Goal: Task Accomplishment & Management: Manage account settings

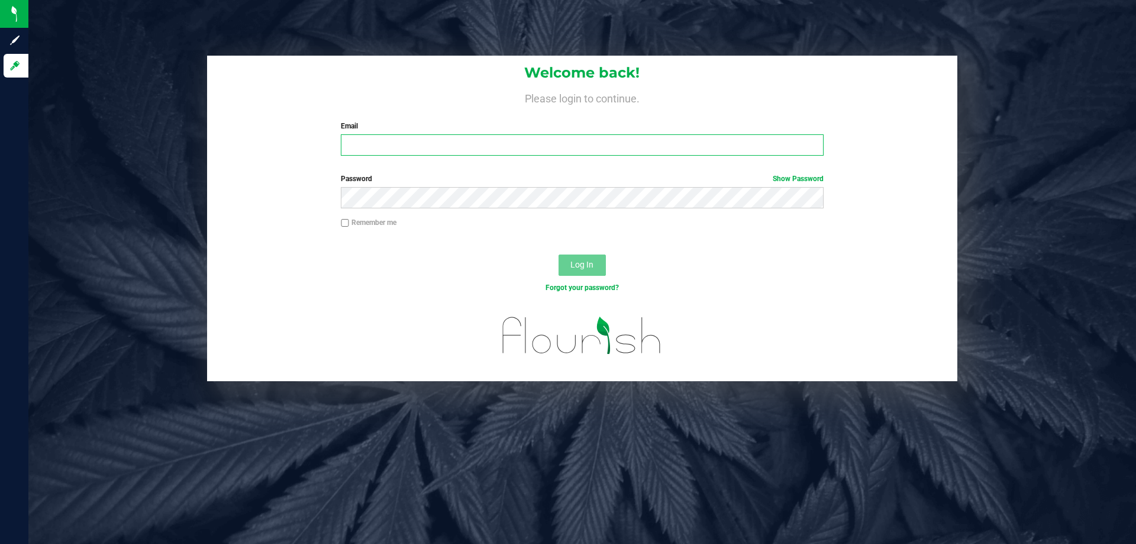
click at [379, 149] on input "Email" at bounding box center [582, 144] width 482 height 21
type input "[EMAIL_ADDRESS][DOMAIN_NAME]"
click at [559, 254] on button "Log In" at bounding box center [582, 264] width 47 height 21
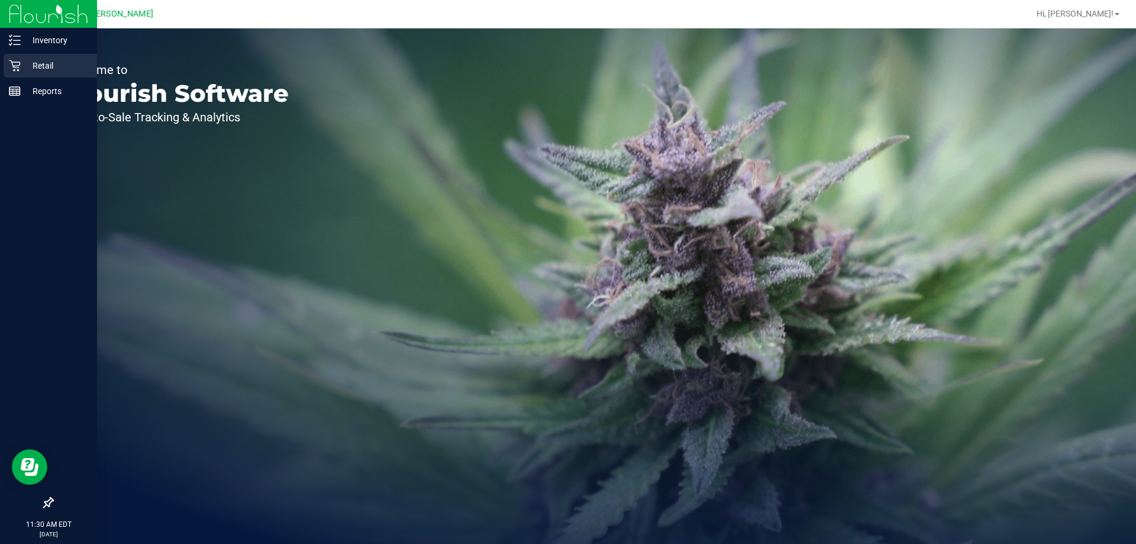
click at [45, 59] on p "Retail" at bounding box center [56, 66] width 71 height 14
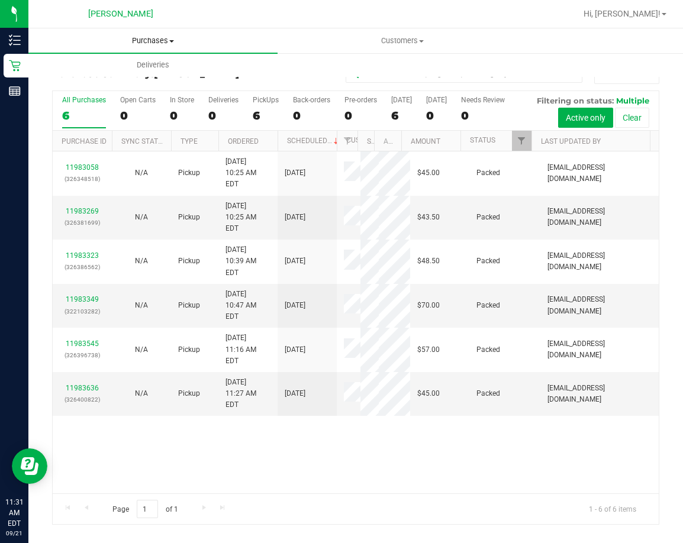
click at [155, 45] on span "Purchases" at bounding box center [152, 41] width 249 height 11
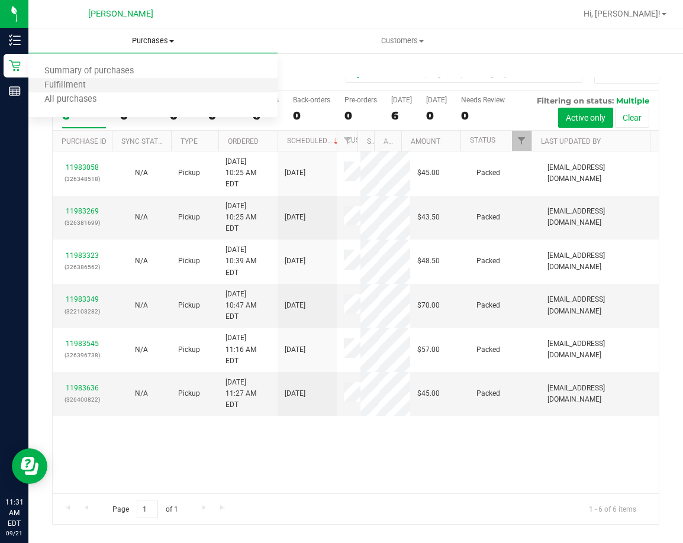
click at [114, 85] on li "Fulfillment" at bounding box center [152, 86] width 249 height 14
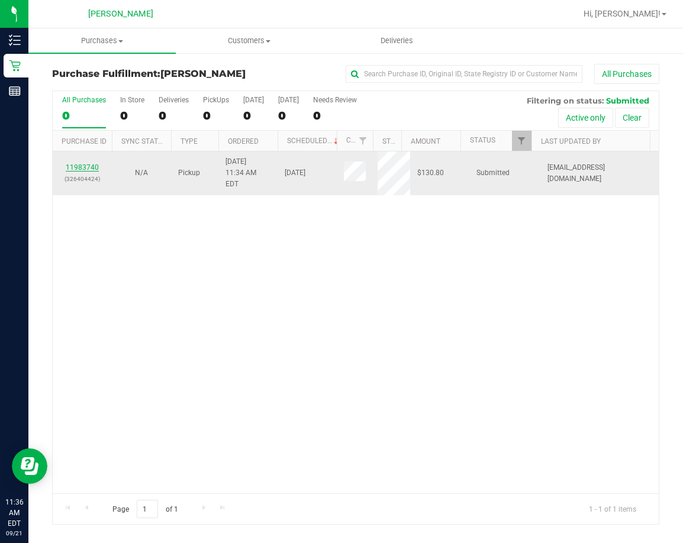
click at [84, 163] on link "11983740" at bounding box center [82, 167] width 33 height 8
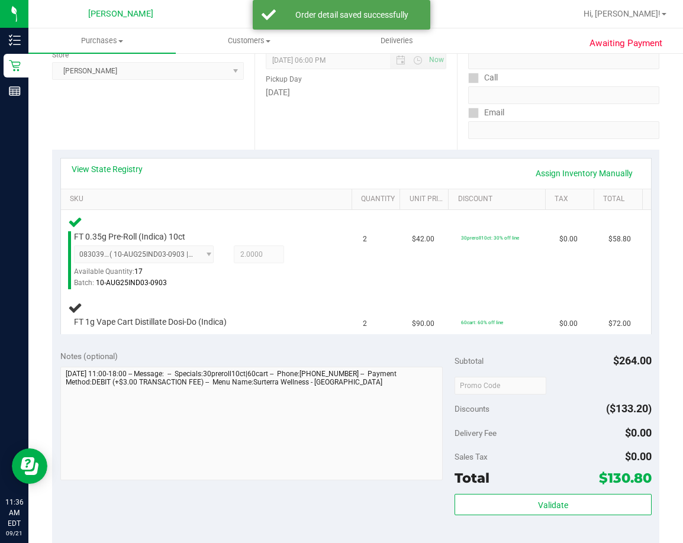
scroll to position [237, 0]
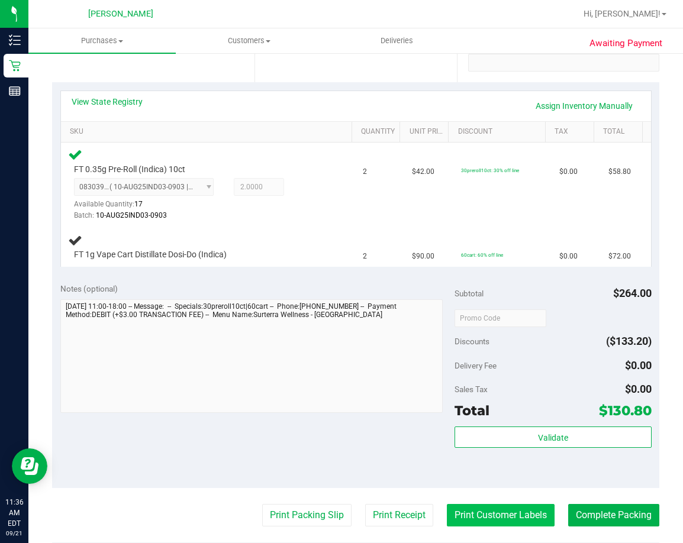
click at [466, 512] on button "Print Customer Labels" at bounding box center [501, 515] width 108 height 22
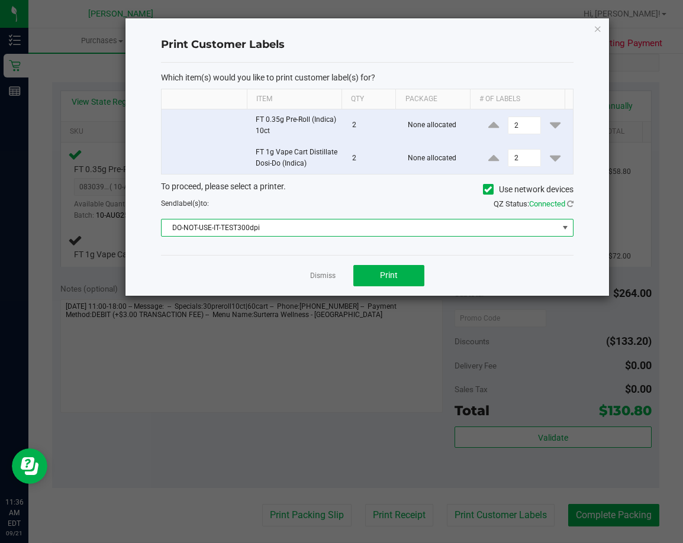
click at [289, 227] on span "DO-NOT-USE-IT-TEST300dpi" at bounding box center [360, 228] width 396 height 17
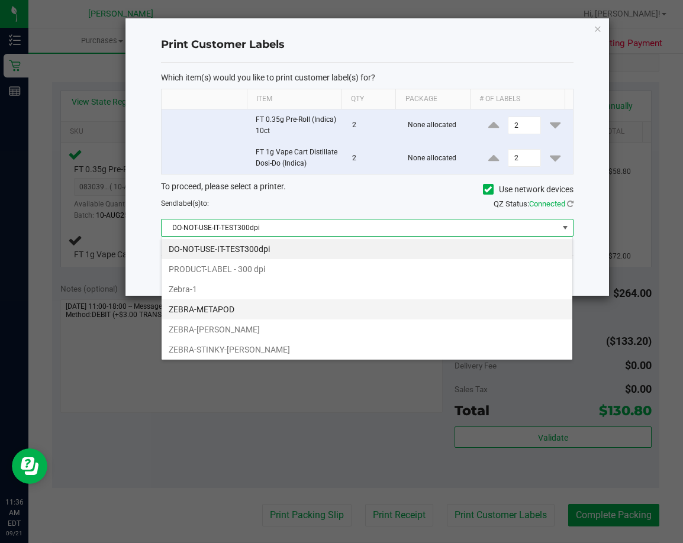
scroll to position [18, 412]
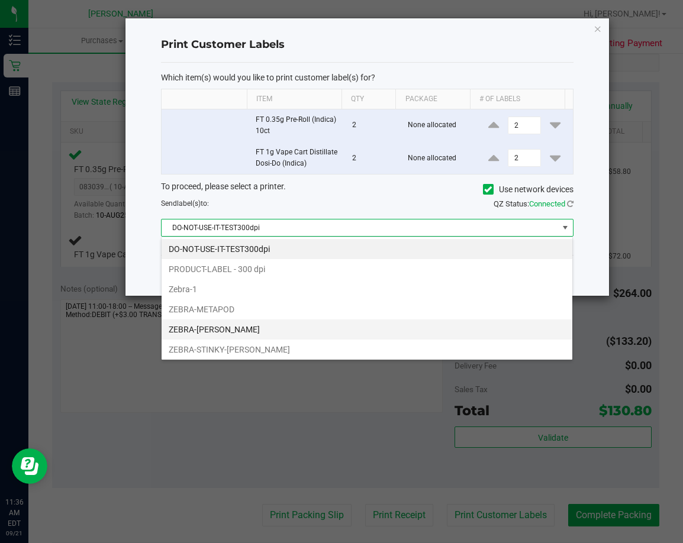
click at [250, 327] on li "ZEBRA-[PERSON_NAME]" at bounding box center [367, 330] width 411 height 20
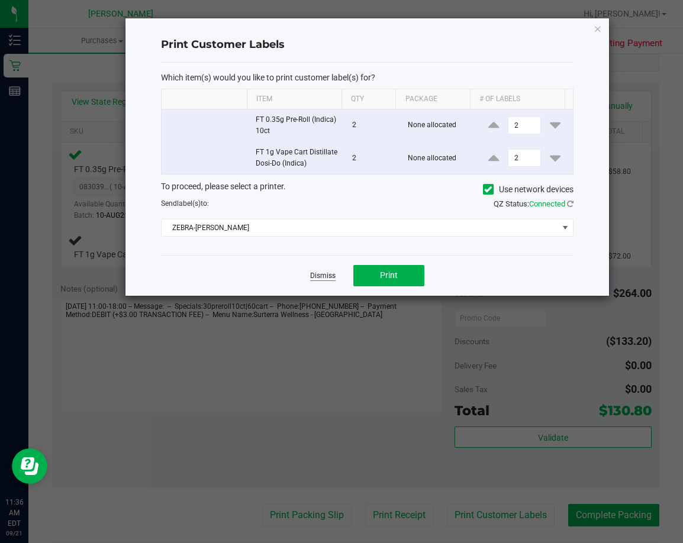
click at [321, 276] on link "Dismiss" at bounding box center [322, 276] width 25 height 10
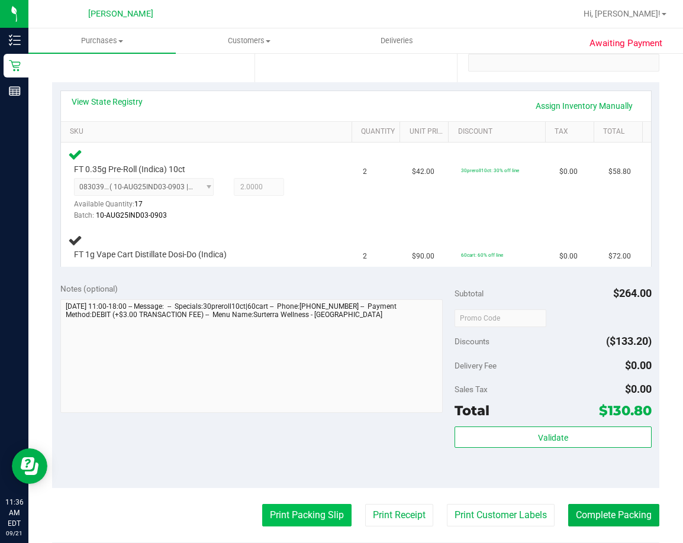
click at [296, 514] on button "Print Packing Slip" at bounding box center [306, 515] width 89 height 22
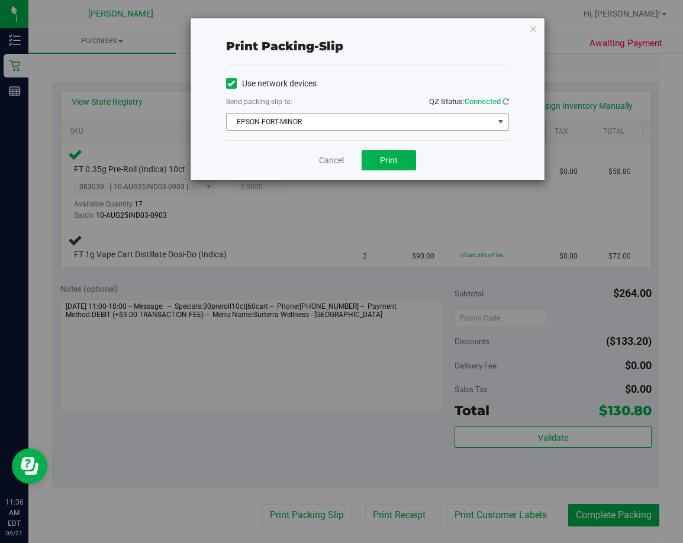
click at [302, 120] on span "EPSON-FORT-MINOR" at bounding box center [360, 122] width 267 height 17
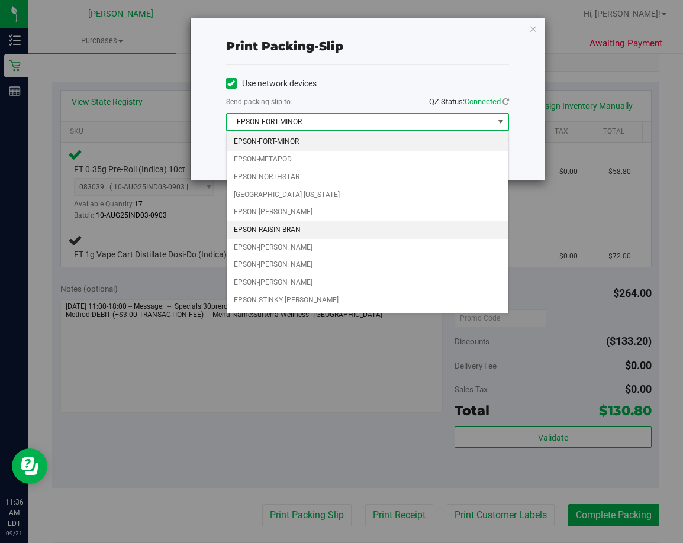
click at [295, 228] on li "EPSON-RAISIN-BRAN" at bounding box center [368, 230] width 282 height 18
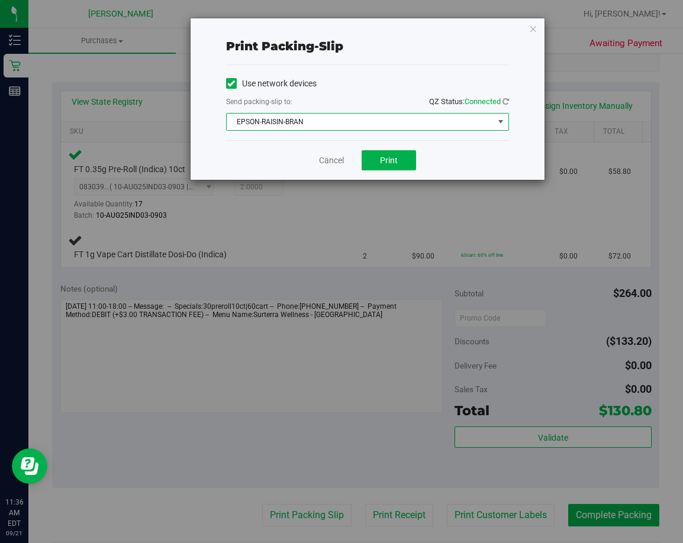
click at [307, 124] on span "EPSON-RAISIN-BRAN" at bounding box center [360, 122] width 267 height 17
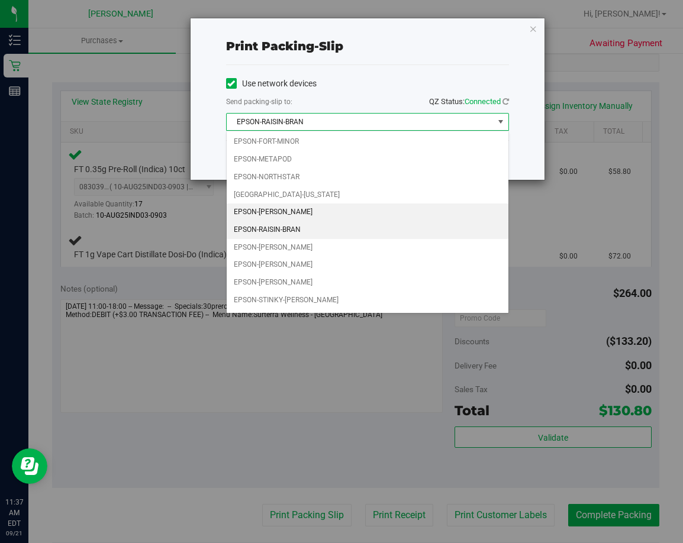
click at [291, 211] on li "EPSON-[PERSON_NAME]" at bounding box center [368, 213] width 282 height 18
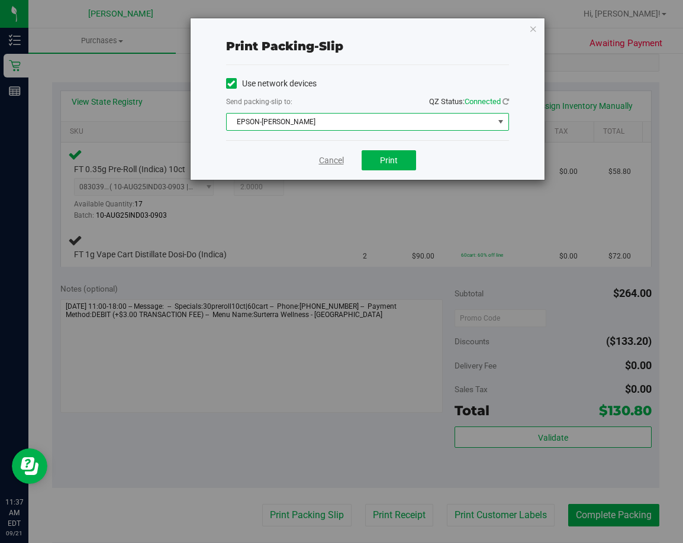
click at [328, 164] on link "Cancel" at bounding box center [331, 160] width 25 height 12
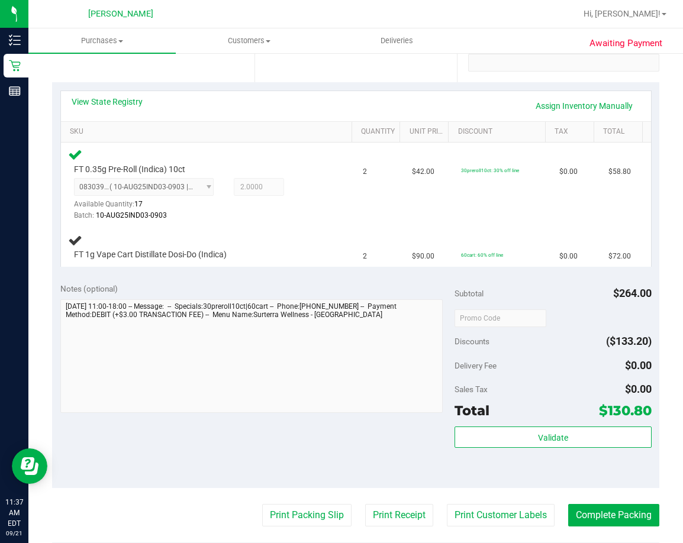
click at [404, 107] on div "View State Registry Assign Inventory Manually" at bounding box center [356, 106] width 569 height 20
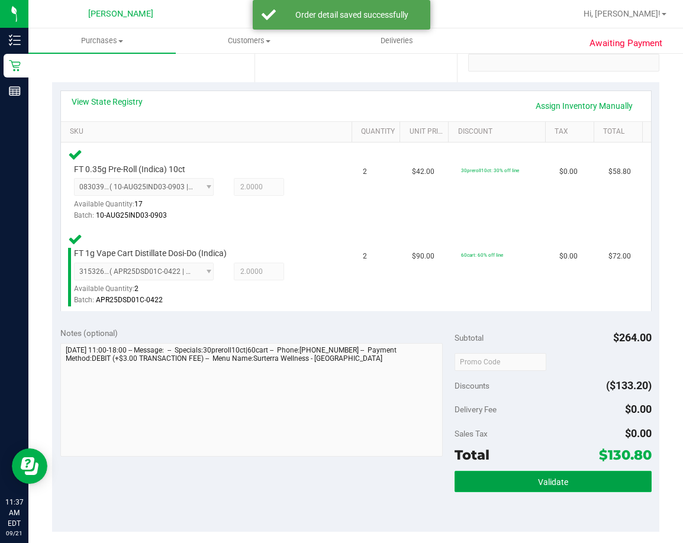
click at [550, 482] on span "Validate" at bounding box center [553, 481] width 30 height 9
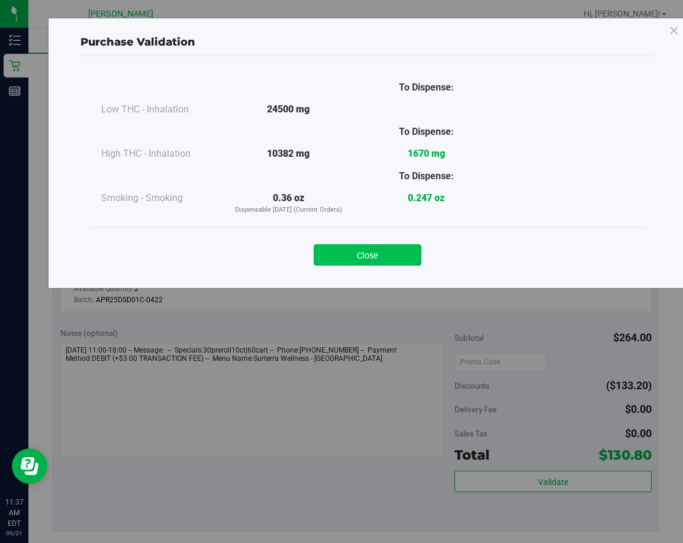
click at [383, 257] on button "Close" at bounding box center [368, 254] width 108 height 21
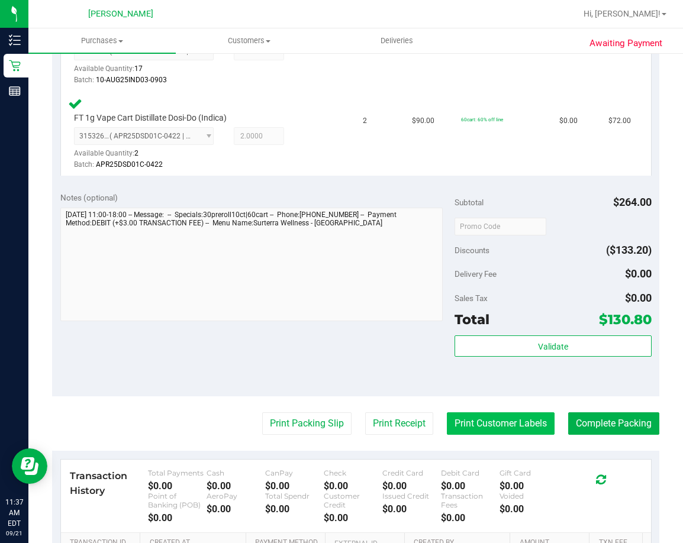
scroll to position [414, 0]
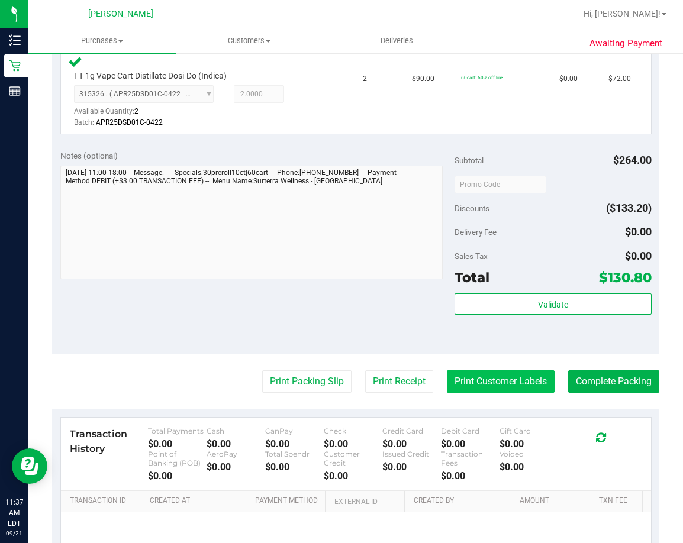
click at [482, 379] on button "Print Customer Labels" at bounding box center [501, 381] width 108 height 22
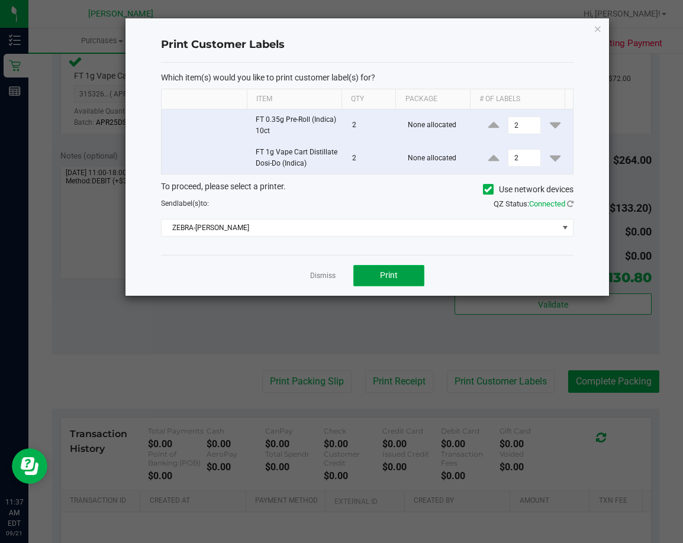
click at [395, 279] on span "Print" at bounding box center [389, 274] width 18 height 9
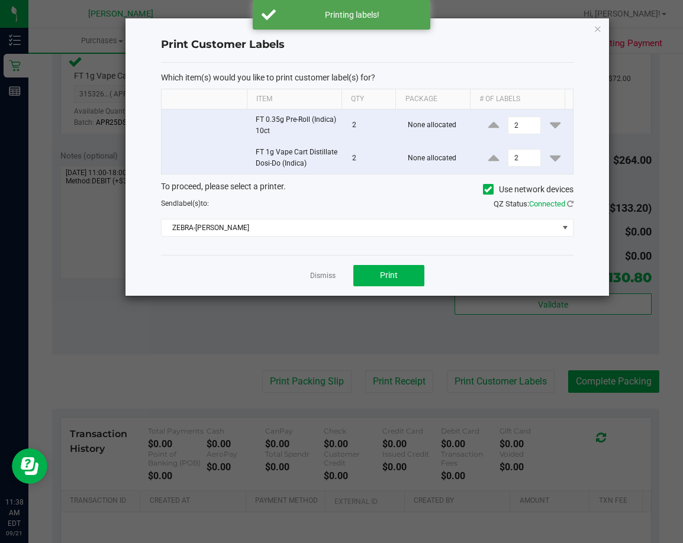
drag, startPoint x: 321, startPoint y: 273, endPoint x: 312, endPoint y: 328, distance: 55.7
click at [321, 275] on link "Dismiss" at bounding box center [322, 276] width 25 height 10
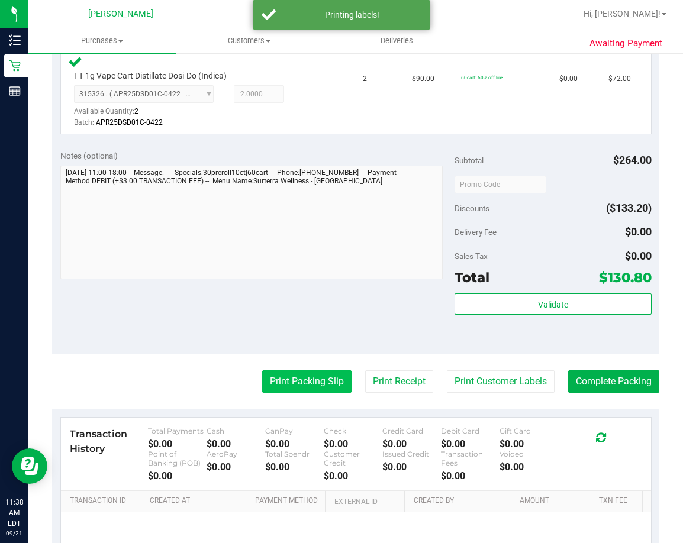
click at [305, 388] on button "Print Packing Slip" at bounding box center [306, 381] width 89 height 22
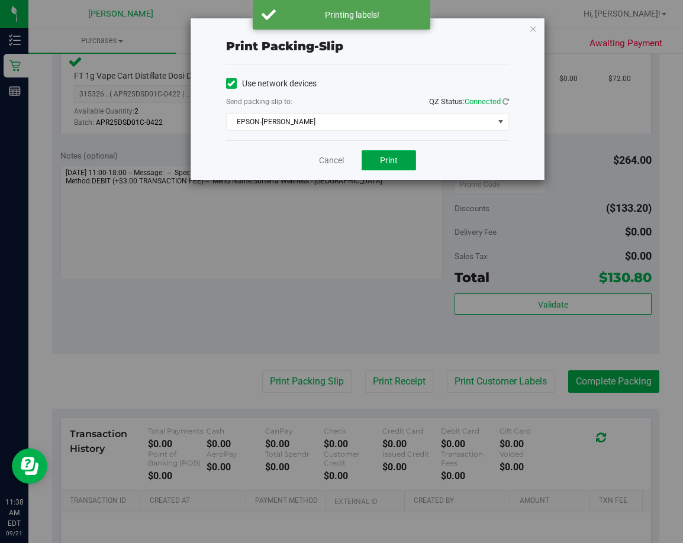
click at [391, 156] on span "Print" at bounding box center [389, 160] width 18 height 9
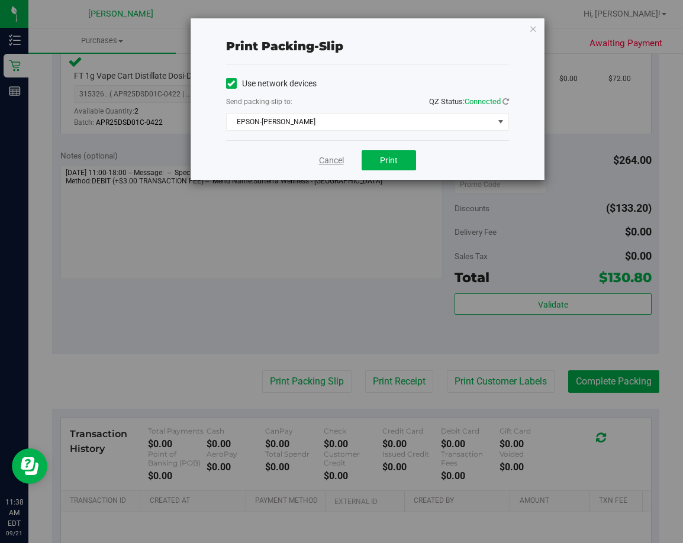
click at [337, 155] on link "Cancel" at bounding box center [331, 160] width 25 height 12
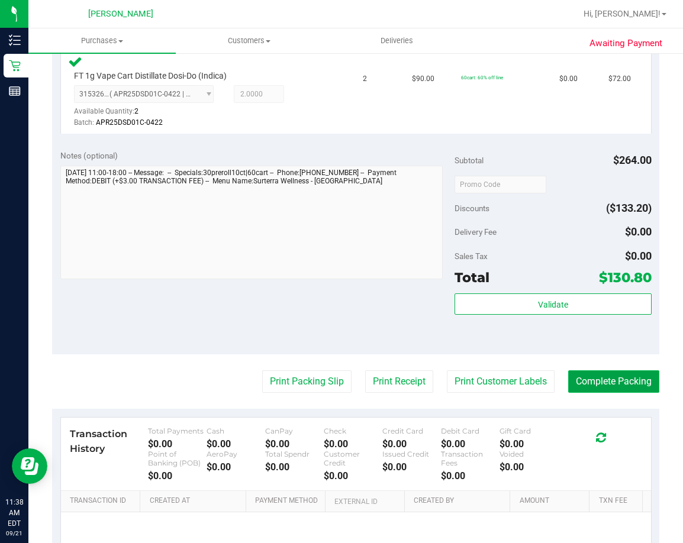
click at [617, 377] on button "Complete Packing" at bounding box center [613, 381] width 91 height 22
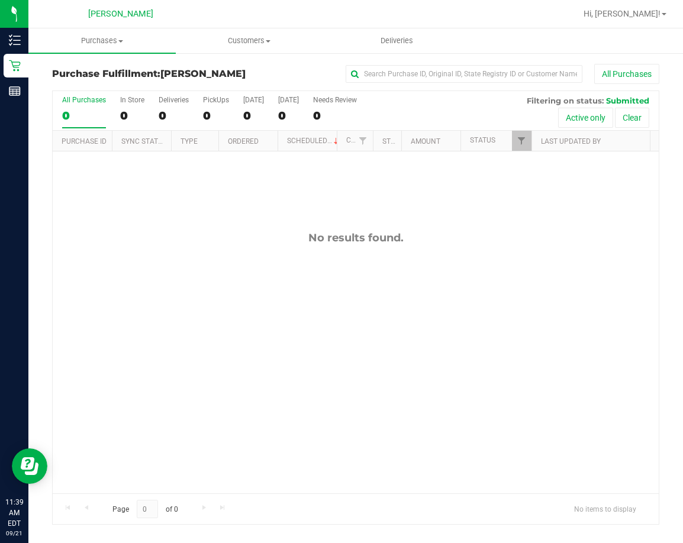
click at [486, 345] on div "No results found." at bounding box center [356, 362] width 606 height 422
click at [492, 389] on div "No results found." at bounding box center [356, 362] width 606 height 422
click at [453, 402] on div "No results found." at bounding box center [356, 362] width 606 height 422
click at [312, 306] on div "No results found." at bounding box center [356, 362] width 606 height 422
click at [364, 276] on div "No results found." at bounding box center [356, 362] width 606 height 422
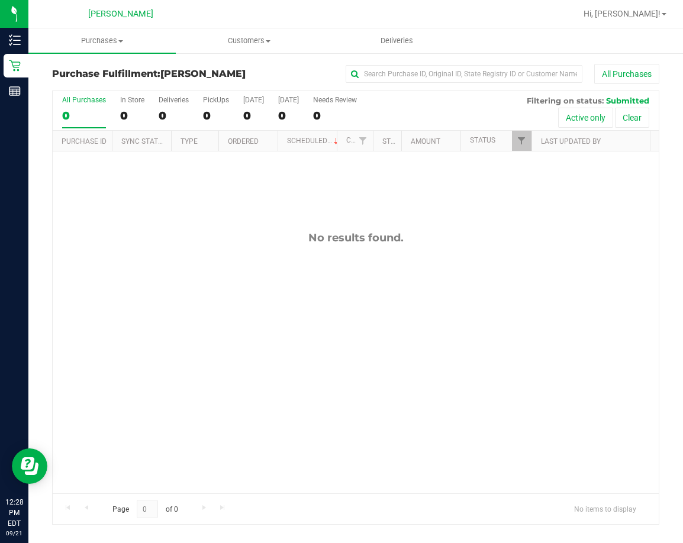
click at [338, 341] on div "No results found." at bounding box center [356, 362] width 606 height 422
click at [295, 367] on div "No results found." at bounding box center [356, 362] width 606 height 422
click at [373, 359] on div "No results found." at bounding box center [356, 362] width 606 height 422
click at [365, 321] on div "No results found." at bounding box center [356, 362] width 606 height 422
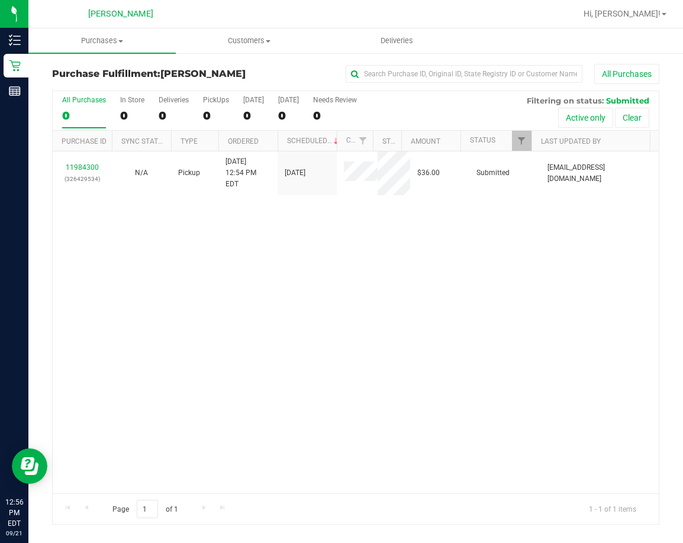
drag, startPoint x: 534, startPoint y: 0, endPoint x: 346, endPoint y: 305, distance: 358.3
click at [346, 305] on div "11984300 (326429534) N/A Pickup [DATE] 12:54 PM EDT 9/21/2025 $36.00 Submitted …" at bounding box center [356, 322] width 606 height 342
drag, startPoint x: 52, startPoint y: 4, endPoint x: 231, endPoint y: 279, distance: 328.4
click at [231, 279] on div "11984300 (326429534) N/A Pickup [DATE] 12:54 PM EDT 9/21/2025 $36.00 Submitted …" at bounding box center [356, 322] width 606 height 342
click at [198, 393] on div "11984300 (326429534) N/A Pickup [DATE] 12:54 PM EDT 9/21/2025 $36.00 Submitted …" at bounding box center [356, 322] width 606 height 342
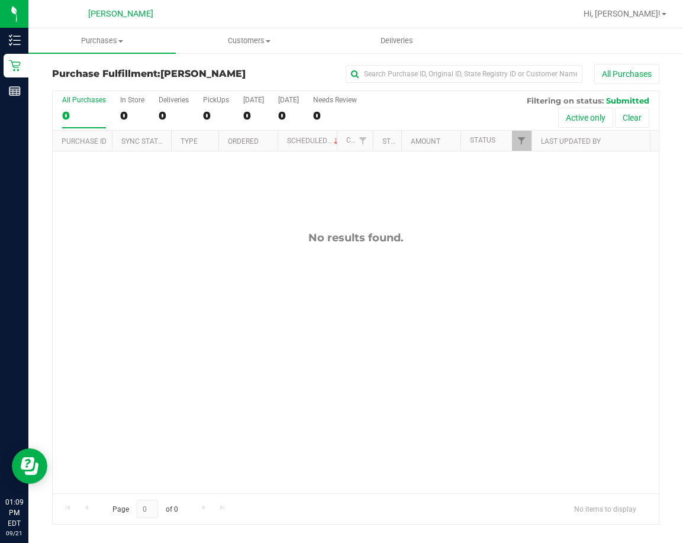
click at [384, 344] on div "No results found." at bounding box center [356, 362] width 606 height 422
click at [337, 369] on div "No results found." at bounding box center [356, 362] width 606 height 422
click at [359, 356] on div "No results found." at bounding box center [356, 362] width 606 height 422
click at [379, 425] on div "No results found." at bounding box center [356, 362] width 606 height 422
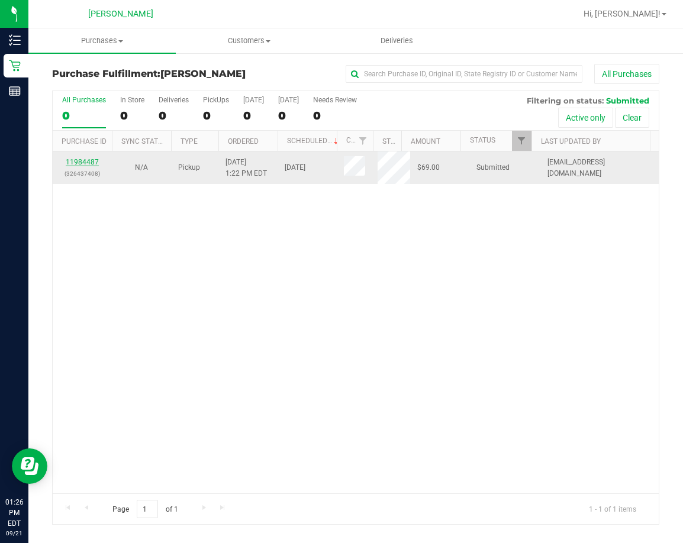
click at [89, 163] on link "11984487" at bounding box center [82, 162] width 33 height 8
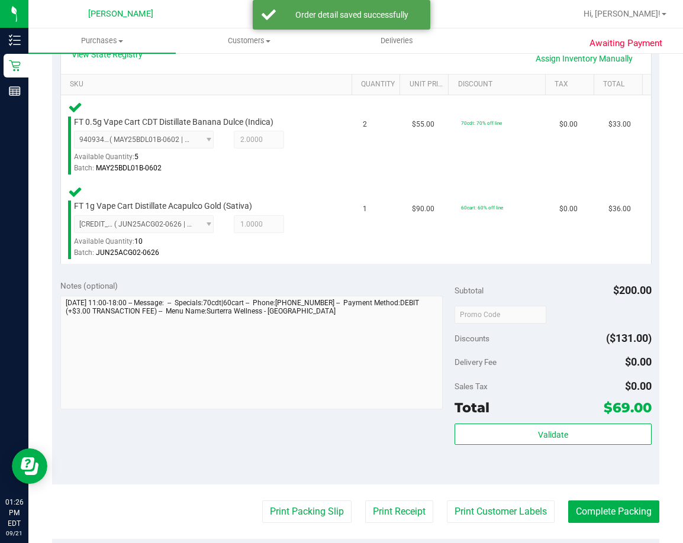
scroll to position [473, 0]
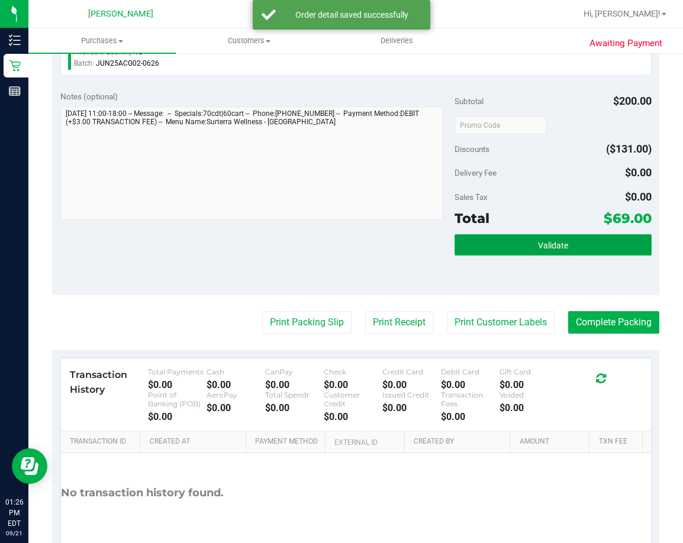
click at [566, 252] on button "Validate" at bounding box center [552, 244] width 197 height 21
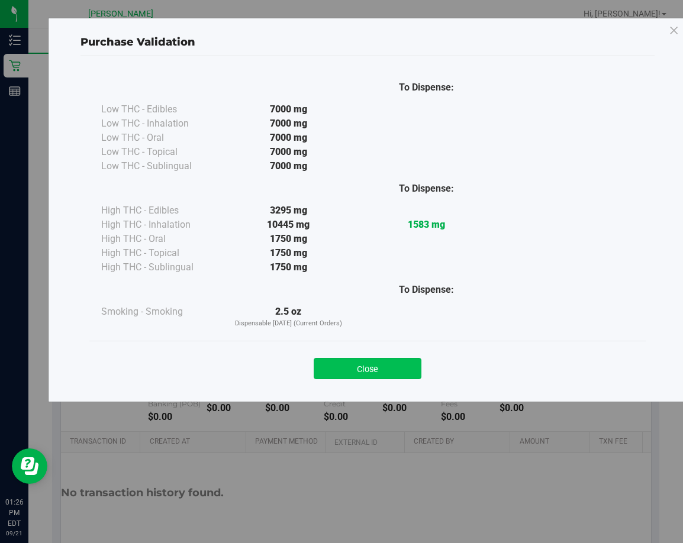
click at [379, 363] on button "Close" at bounding box center [368, 368] width 108 height 21
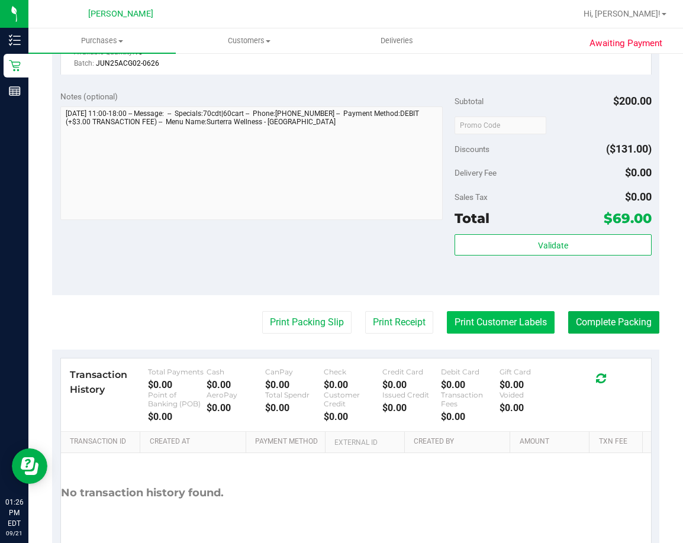
click at [458, 322] on button "Print Customer Labels" at bounding box center [501, 322] width 108 height 22
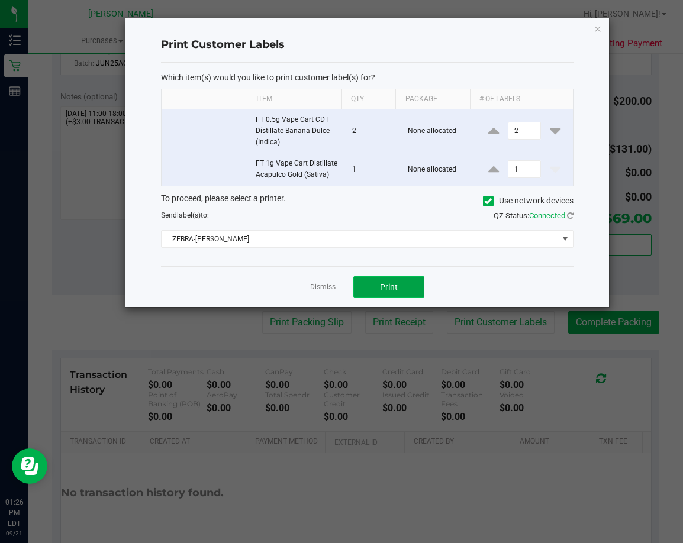
click at [389, 288] on span "Print" at bounding box center [389, 286] width 18 height 9
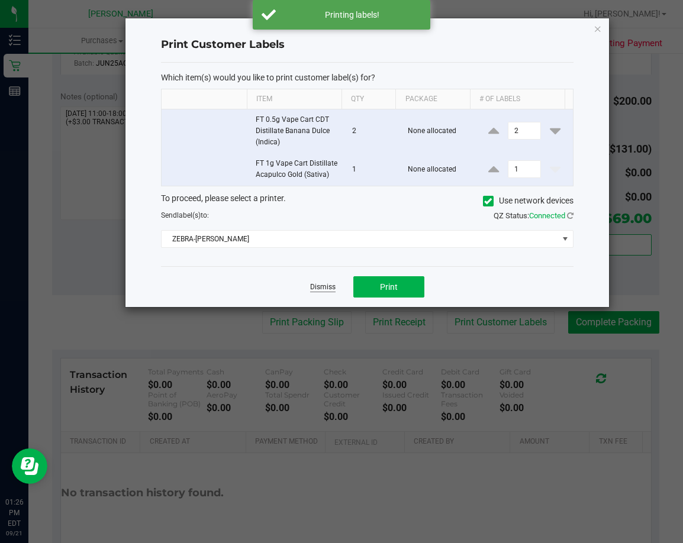
click at [316, 285] on link "Dismiss" at bounding box center [322, 287] width 25 height 10
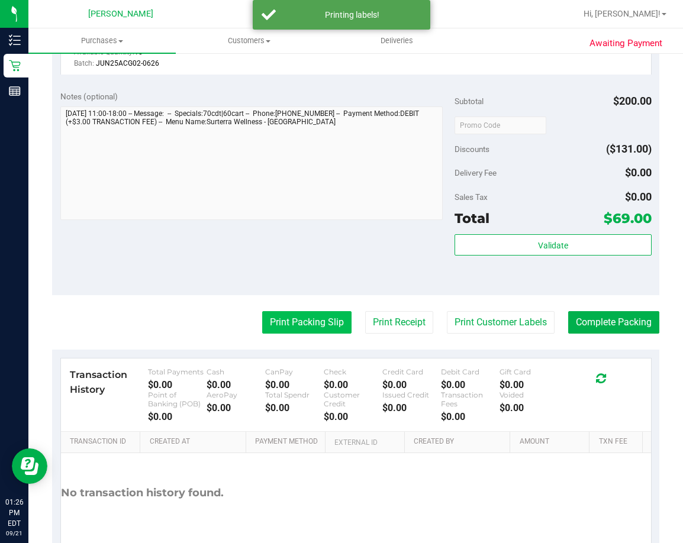
click at [311, 326] on button "Print Packing Slip" at bounding box center [306, 322] width 89 height 22
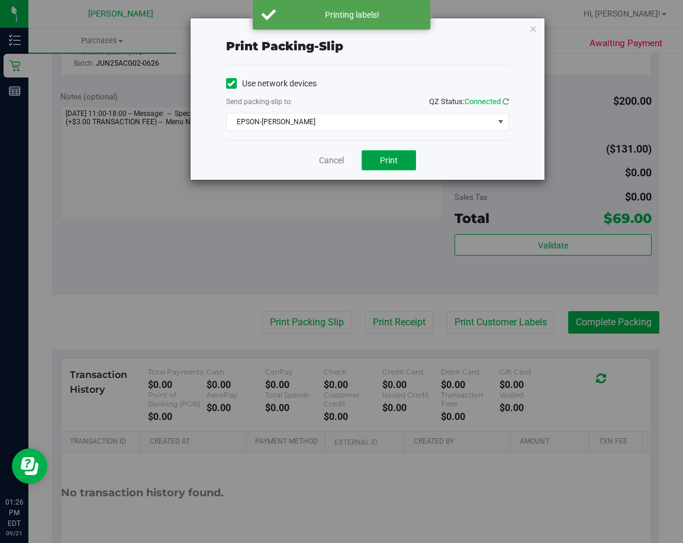
click at [380, 160] on span "Print" at bounding box center [389, 160] width 18 height 9
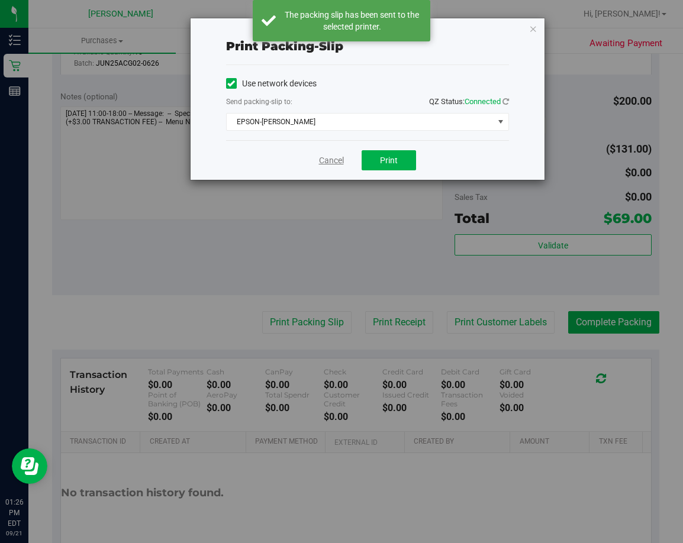
click at [332, 161] on link "Cancel" at bounding box center [331, 160] width 25 height 12
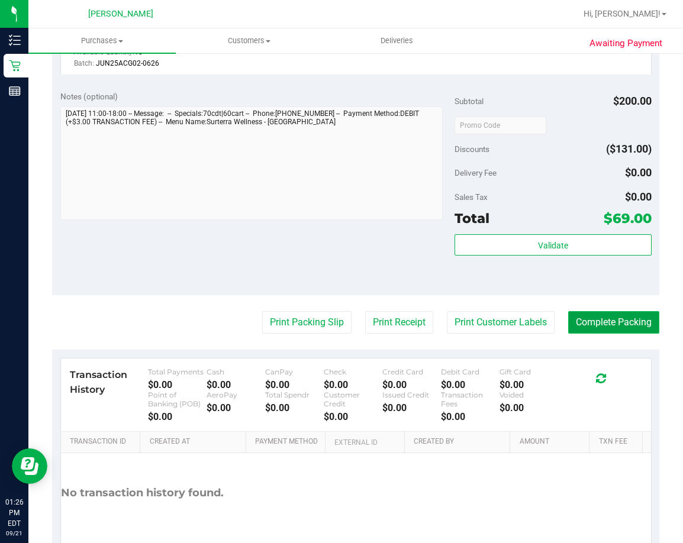
click at [605, 324] on button "Complete Packing" at bounding box center [613, 322] width 91 height 22
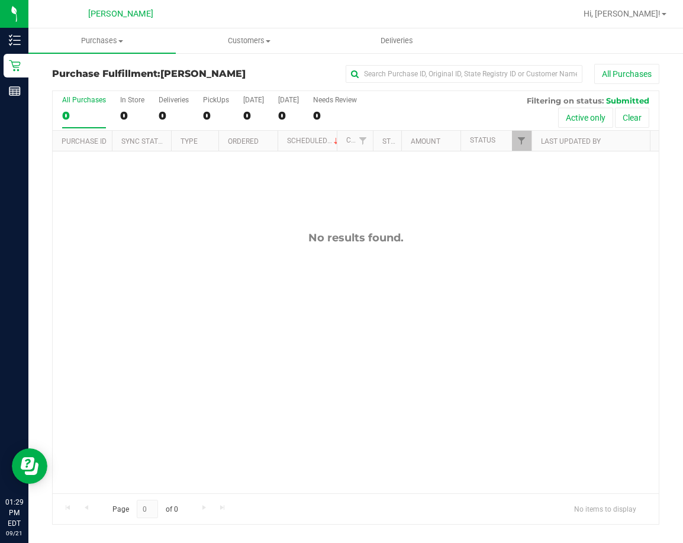
click at [161, 250] on div "No results found." at bounding box center [356, 362] width 606 height 422
click at [320, 392] on div "No results found." at bounding box center [356, 362] width 606 height 422
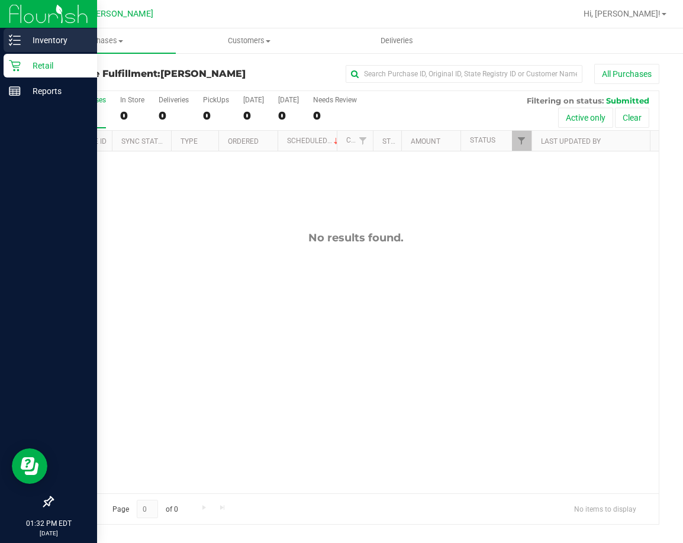
click at [58, 43] on p "Inventory" at bounding box center [56, 40] width 71 height 14
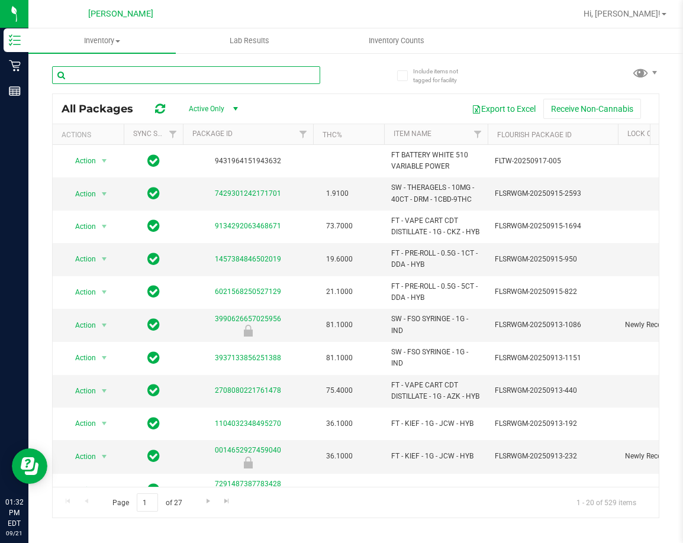
click at [125, 75] on input "text" at bounding box center [186, 75] width 268 height 18
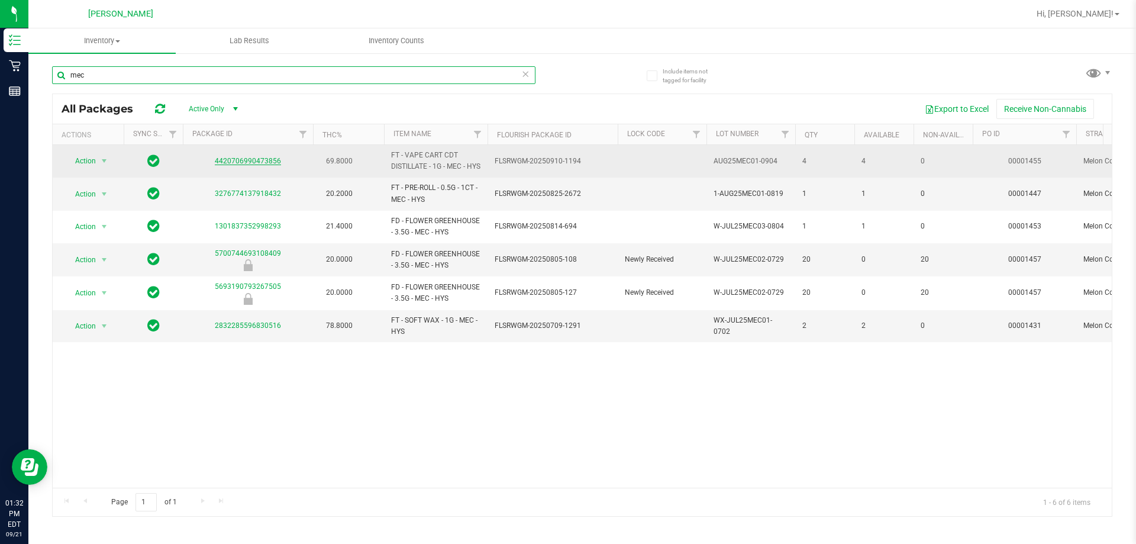
type input "mec"
click at [243, 164] on link "4420706990473856" at bounding box center [248, 161] width 66 height 8
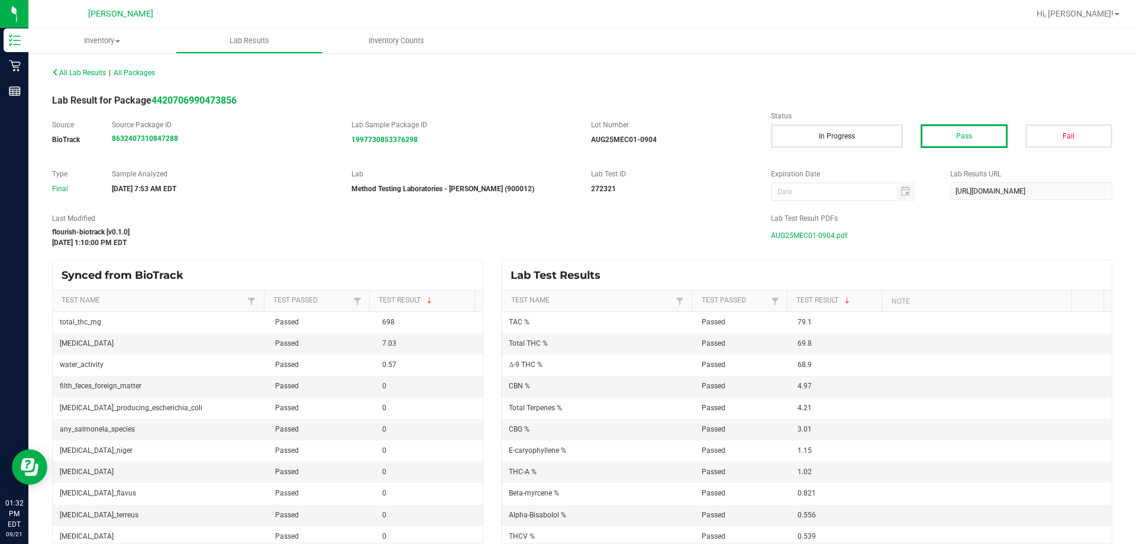
click at [819, 235] on span "AUG25MEC01-0904.pdf" at bounding box center [809, 236] width 76 height 18
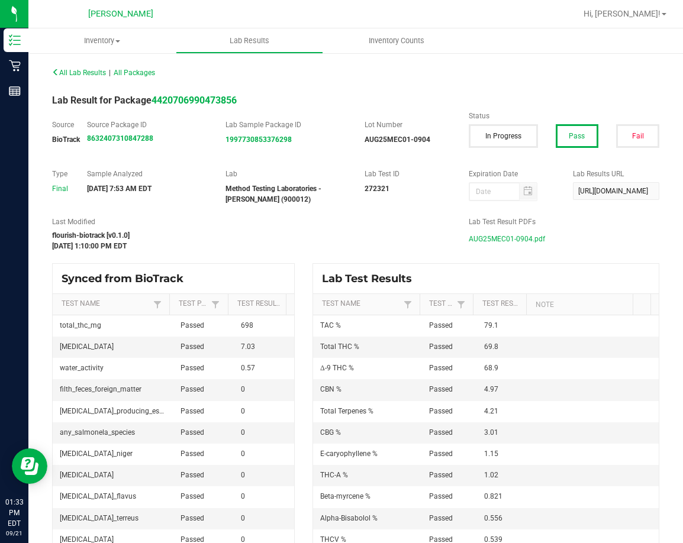
click at [454, 69] on div "All Lab Results | All Packages" at bounding box center [355, 73] width 625 height 30
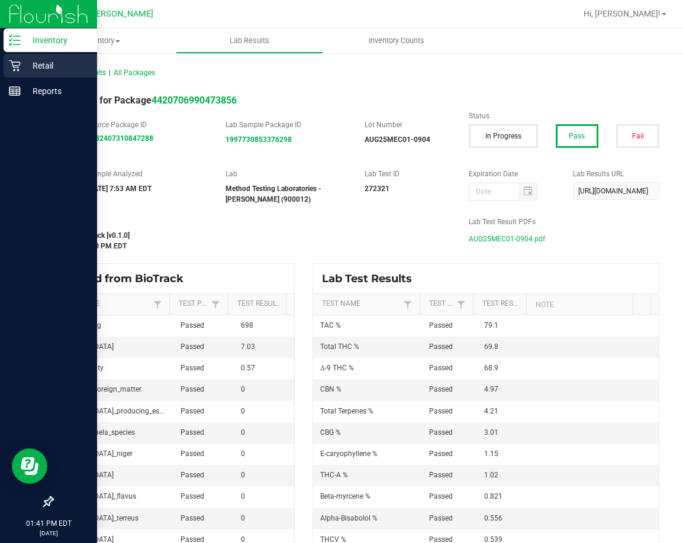
click at [43, 66] on p "Retail" at bounding box center [56, 66] width 71 height 14
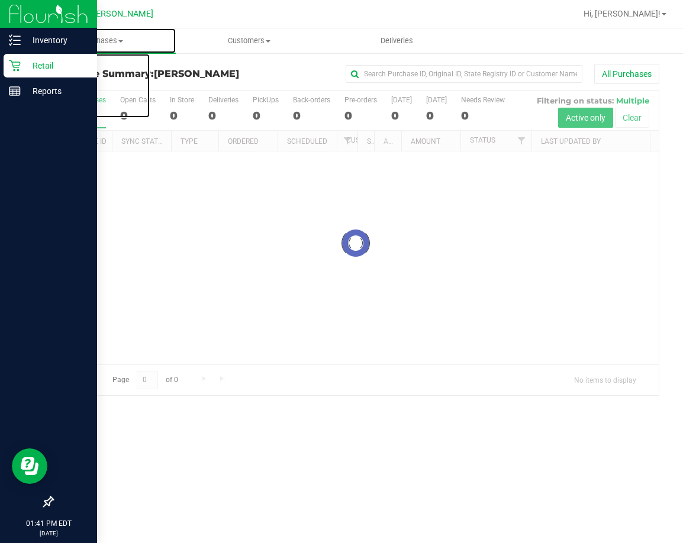
click at [101, 39] on span "Purchases" at bounding box center [101, 41] width 147 height 11
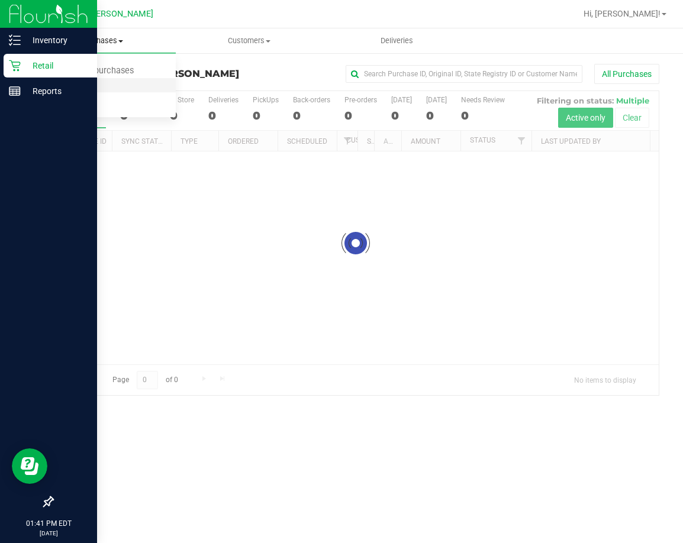
click at [97, 86] on span "Fulfillment" at bounding box center [64, 85] width 73 height 10
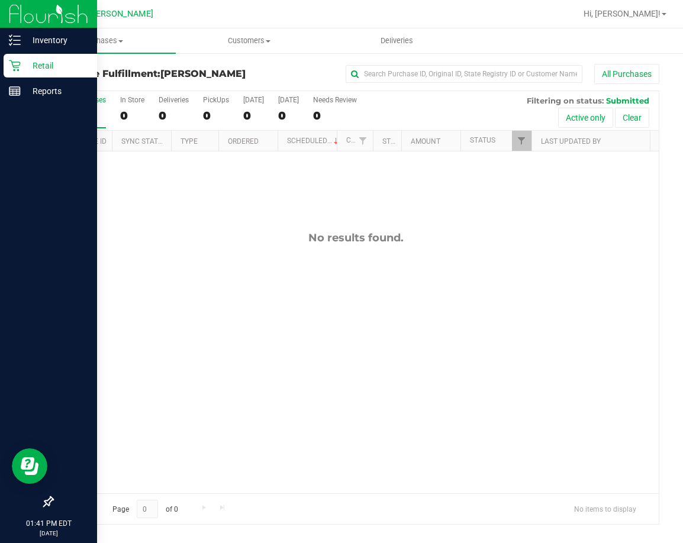
click at [376, 373] on div "No results found." at bounding box center [356, 362] width 606 height 422
click at [408, 356] on div "No results found." at bounding box center [356, 362] width 606 height 422
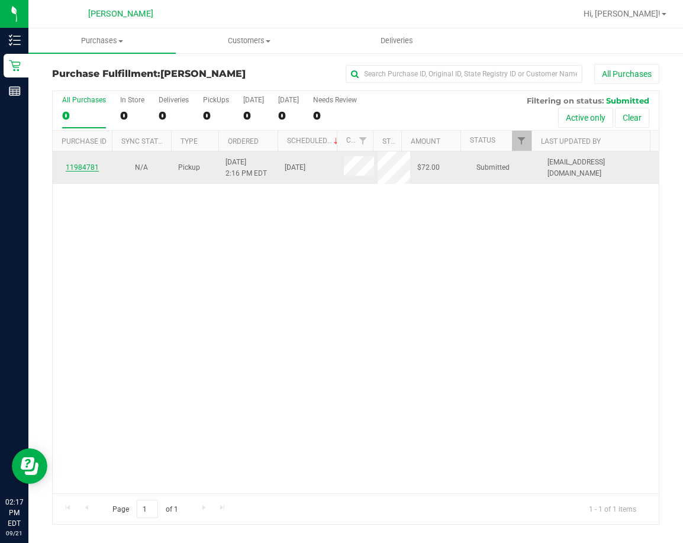
click at [92, 166] on link "11984781" at bounding box center [82, 167] width 33 height 8
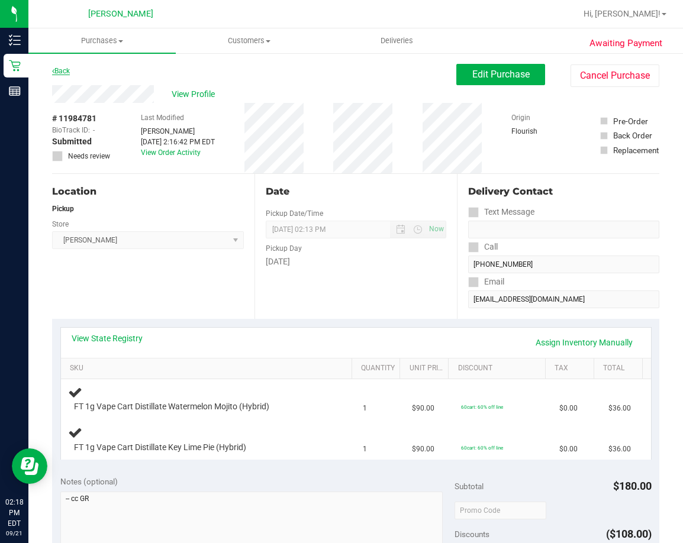
click at [58, 67] on link "Back" at bounding box center [61, 71] width 18 height 8
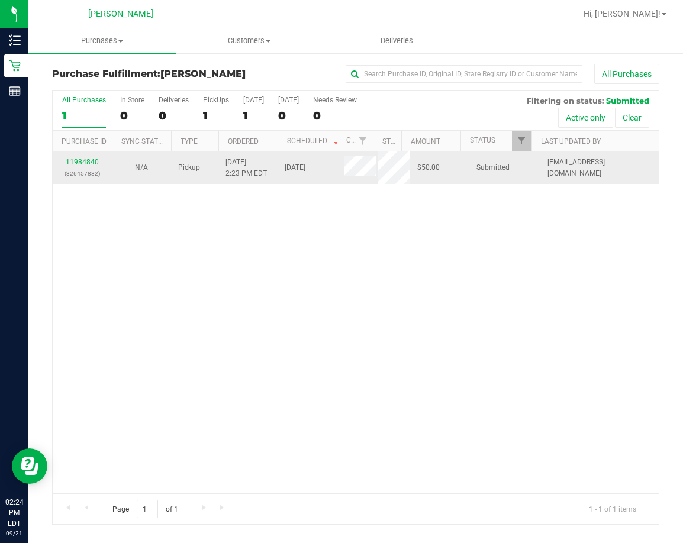
click at [85, 157] on div "11984840 (326457882)" at bounding box center [82, 168] width 45 height 22
click at [88, 160] on link "11984840" at bounding box center [82, 162] width 33 height 8
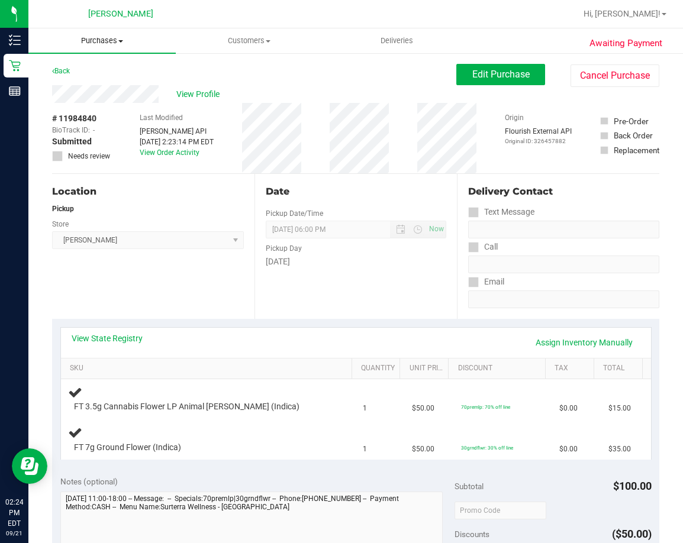
click at [97, 41] on span "Purchases" at bounding box center [101, 41] width 147 height 11
click at [95, 80] on span "Fulfillment" at bounding box center [64, 85] width 73 height 10
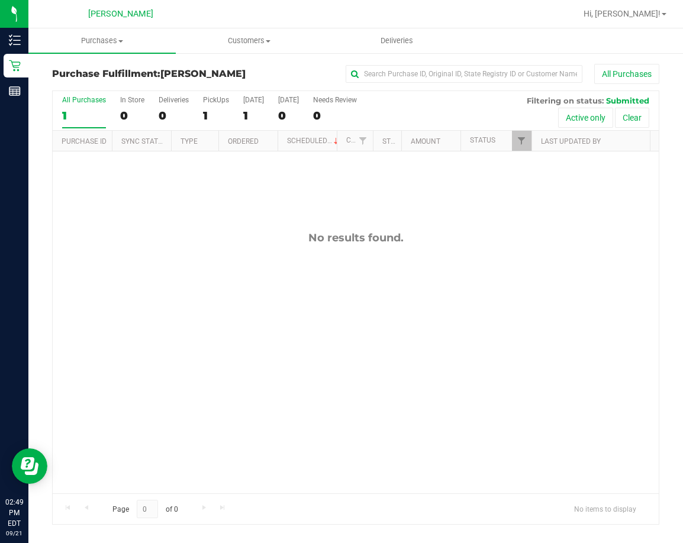
click at [120, 283] on div "No results found." at bounding box center [356, 362] width 606 height 422
click at [213, 417] on div "No results found." at bounding box center [356, 362] width 606 height 422
click at [293, 344] on div "No results found." at bounding box center [356, 362] width 606 height 422
click at [327, 327] on div "No results found." at bounding box center [356, 362] width 606 height 422
click at [364, 330] on div "No results found." at bounding box center [356, 362] width 606 height 422
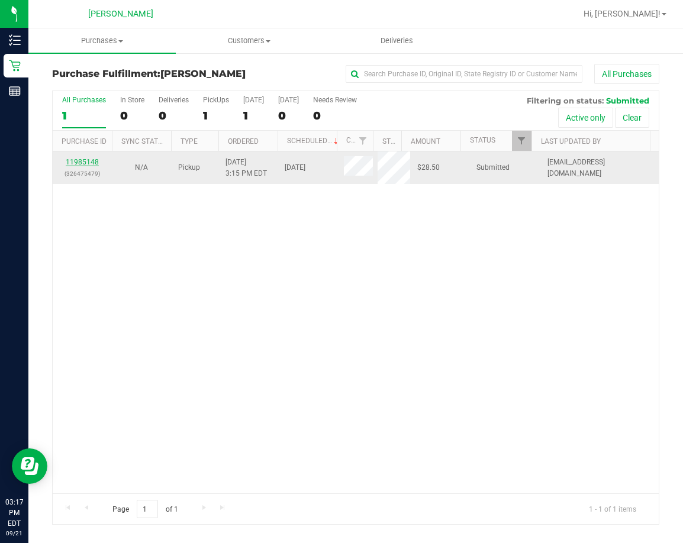
click at [88, 162] on link "11985148" at bounding box center [82, 162] width 33 height 8
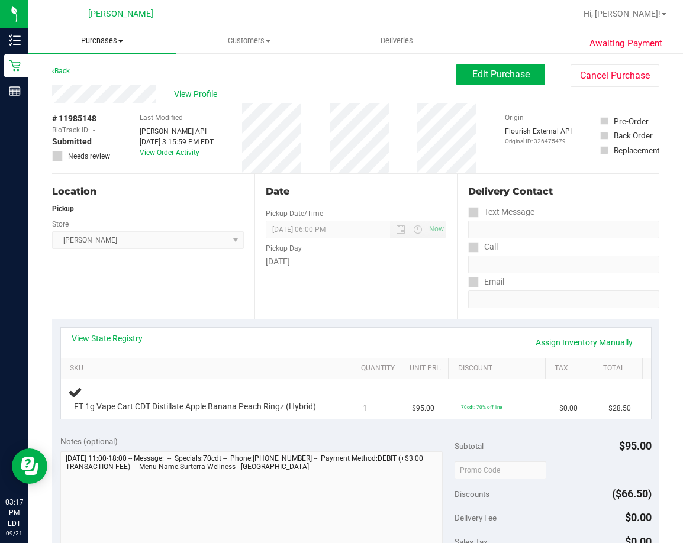
click at [107, 43] on span "Purchases" at bounding box center [101, 41] width 147 height 11
click at [99, 85] on span "Fulfillment" at bounding box center [64, 85] width 73 height 10
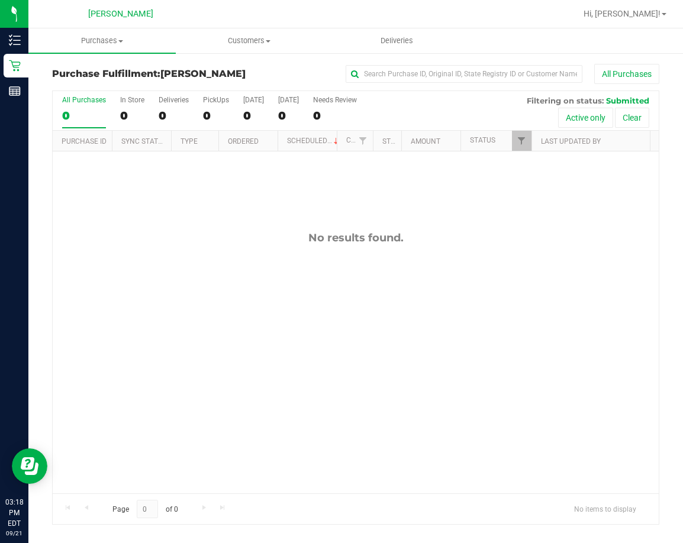
click at [162, 287] on div "No results found." at bounding box center [356, 362] width 606 height 422
click at [446, 396] on div "No results found." at bounding box center [356, 362] width 606 height 422
click at [369, 321] on div "No results found." at bounding box center [356, 362] width 606 height 422
click at [199, 418] on div "No results found." at bounding box center [356, 362] width 606 height 422
click at [178, 334] on div "No results found." at bounding box center [356, 362] width 606 height 422
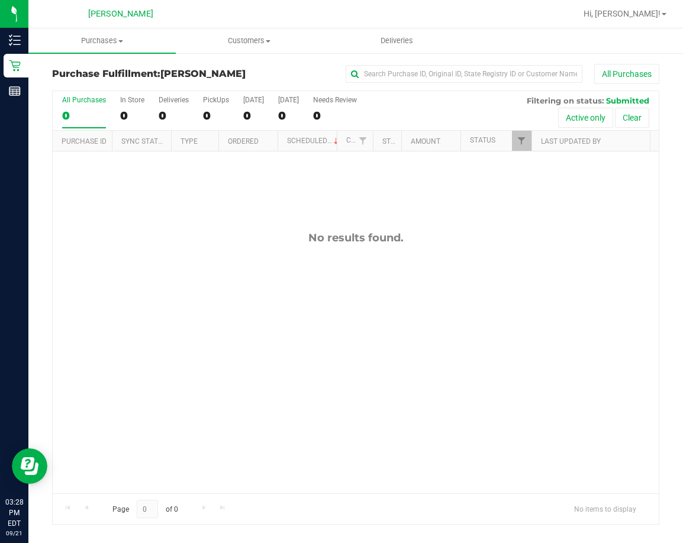
click at [0, 283] on html "Inventory Retail Reports 03:28 PM EDT 09/21/2025 09/21 Summerfield WC Hi, Sandr…" at bounding box center [341, 271] width 683 height 543
click at [395, 349] on div "No results found." at bounding box center [356, 362] width 606 height 422
click at [460, 338] on div "No results found." at bounding box center [356, 362] width 606 height 422
click at [372, 328] on div "No results found." at bounding box center [356, 362] width 606 height 422
click at [476, 325] on div "No results found." at bounding box center [356, 362] width 606 height 422
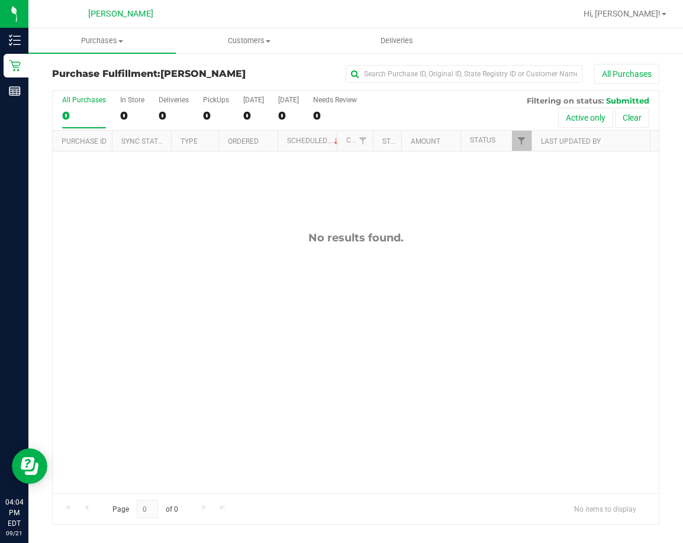
click at [475, 367] on div "No results found." at bounding box center [356, 362] width 606 height 422
click at [498, 434] on div "No results found." at bounding box center [356, 362] width 606 height 422
click at [317, 330] on div "No results found." at bounding box center [356, 362] width 606 height 422
click at [395, 331] on div "No results found." at bounding box center [356, 362] width 606 height 422
click at [400, 346] on div "No results found." at bounding box center [356, 362] width 606 height 422
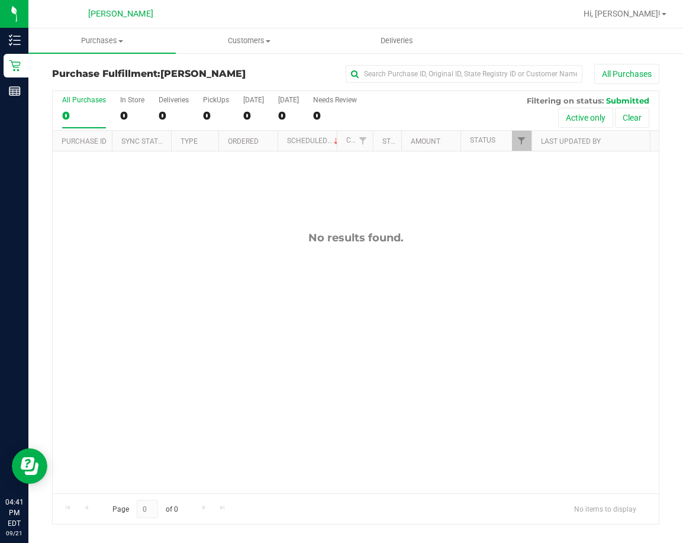
drag, startPoint x: 519, startPoint y: 285, endPoint x: 549, endPoint y: 260, distance: 39.1
click at [540, 269] on div "No results found." at bounding box center [356, 362] width 606 height 422
click at [653, 15] on span "Hi, [PERSON_NAME]!" at bounding box center [621, 13] width 77 height 9
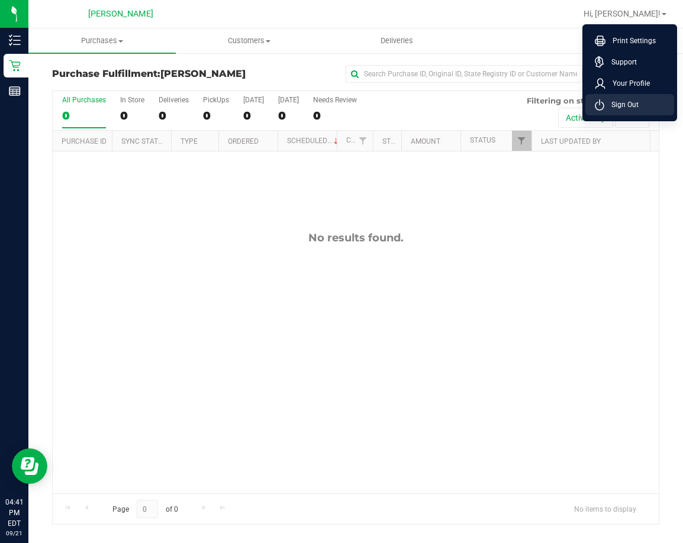
click at [632, 107] on span "Sign Out" at bounding box center [621, 105] width 34 height 12
